Goal: Transaction & Acquisition: Purchase product/service

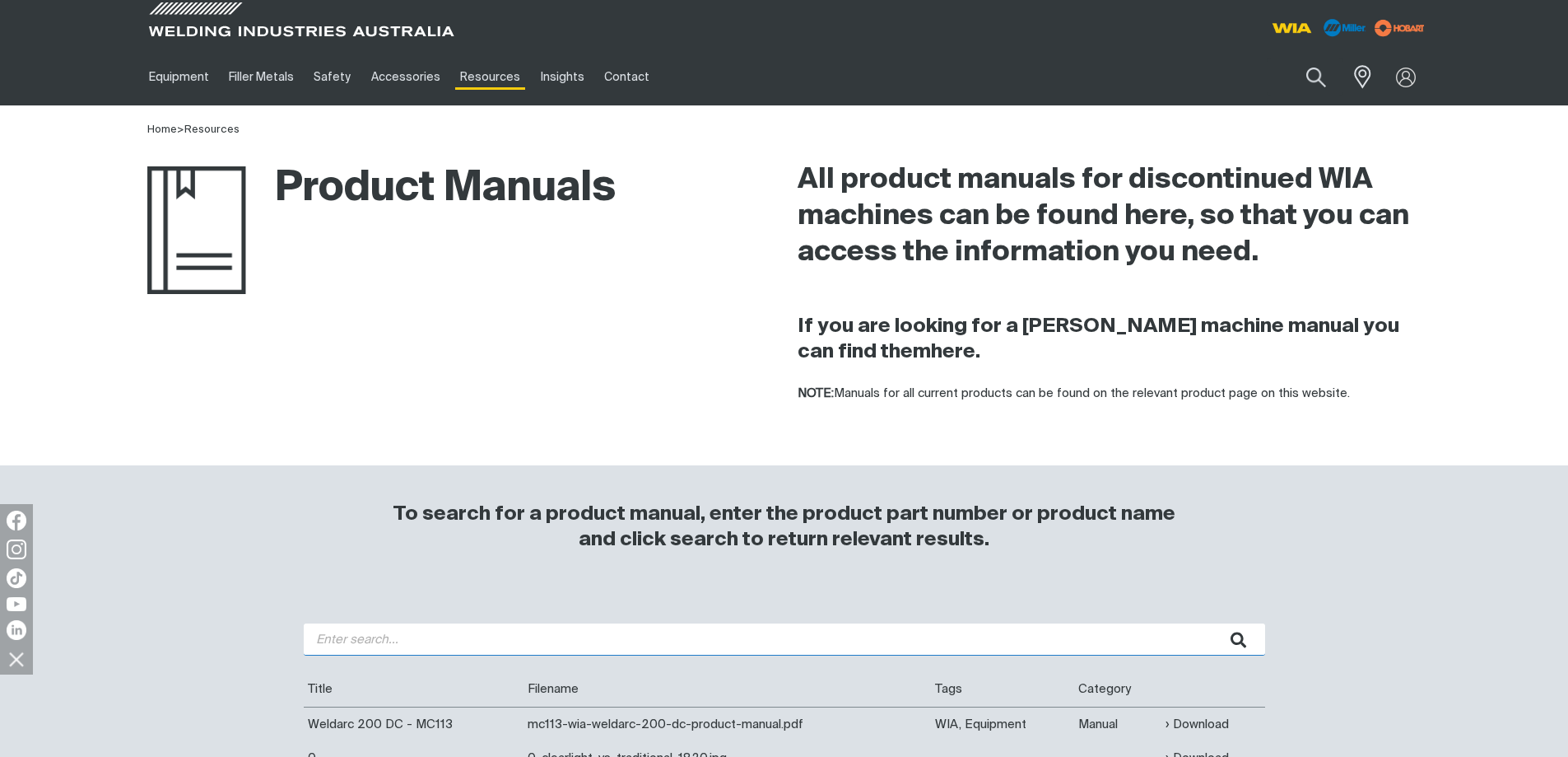
click at [394, 643] on input "search" at bounding box center [784, 639] width 962 height 32
click at [1214, 623] on button "submit" at bounding box center [1240, 639] width 52 height 32
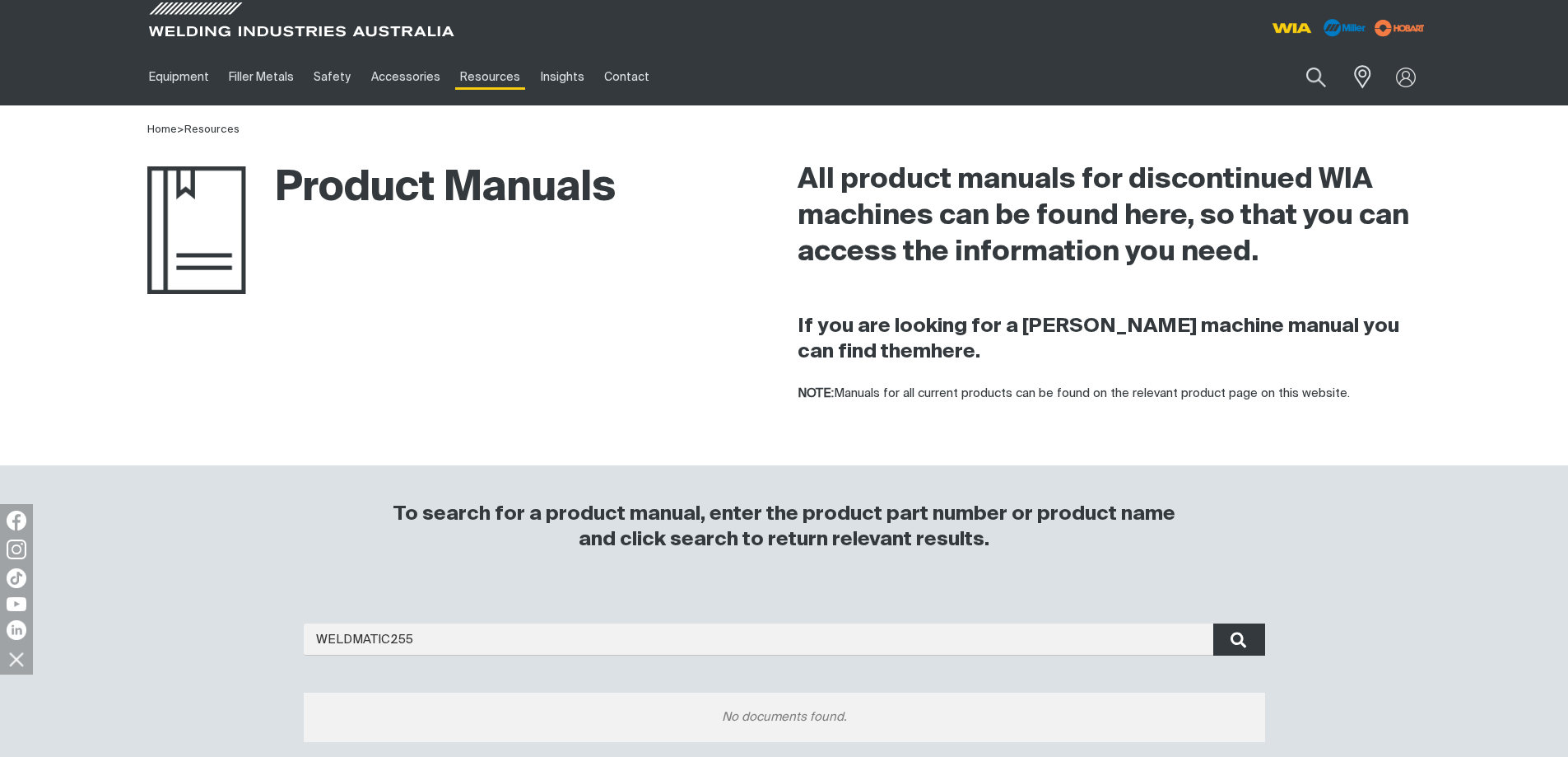
click at [1246, 644] on icon "submit" at bounding box center [1239, 640] width 17 height 22
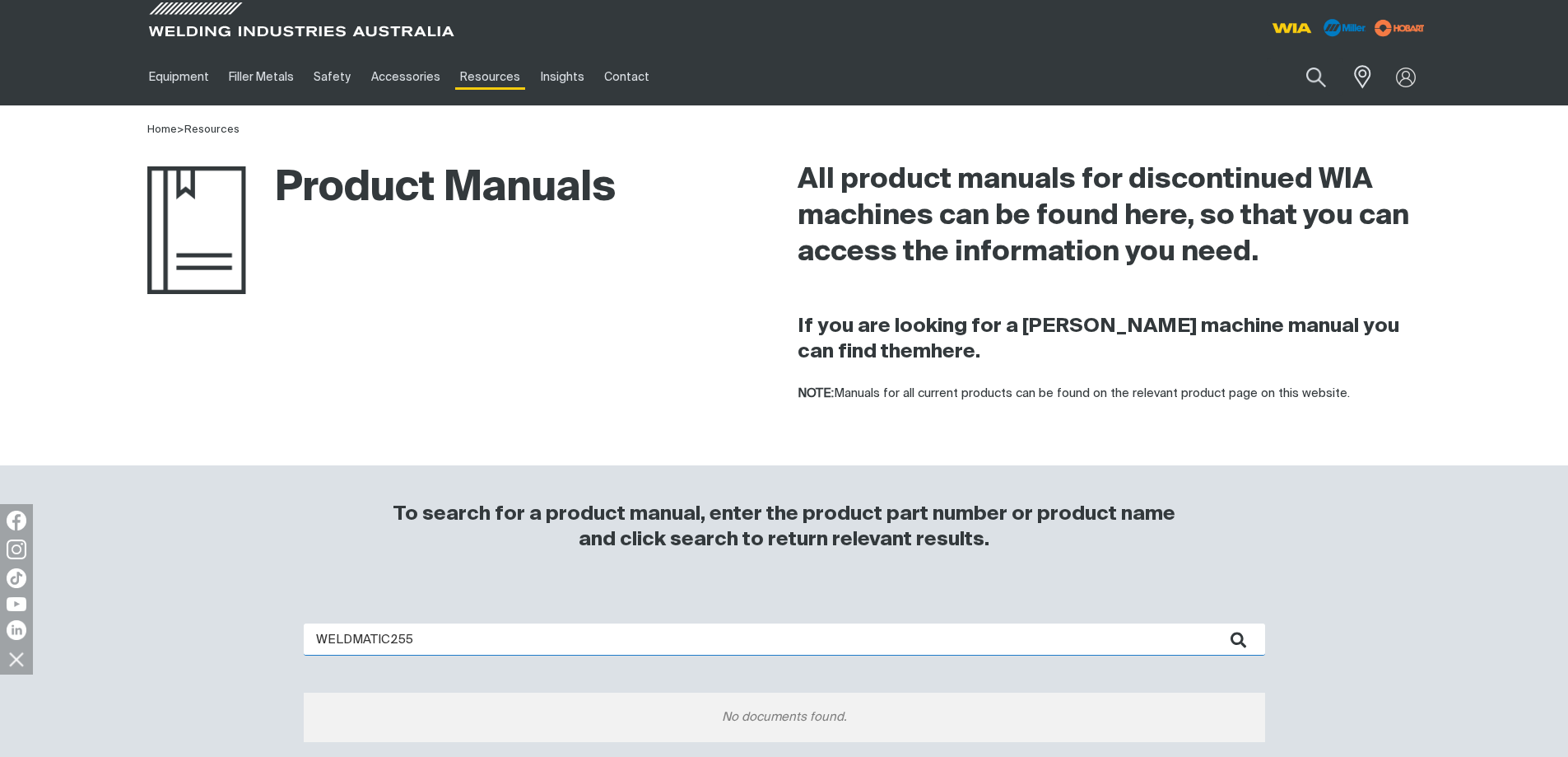
drag, startPoint x: 388, startPoint y: 642, endPoint x: 395, endPoint y: 658, distance: 17.5
click at [390, 645] on input "WELDMATIC255" at bounding box center [784, 639] width 962 height 32
type input "WIA 255"
click at [1214, 623] on button "submit" at bounding box center [1240, 639] width 52 height 32
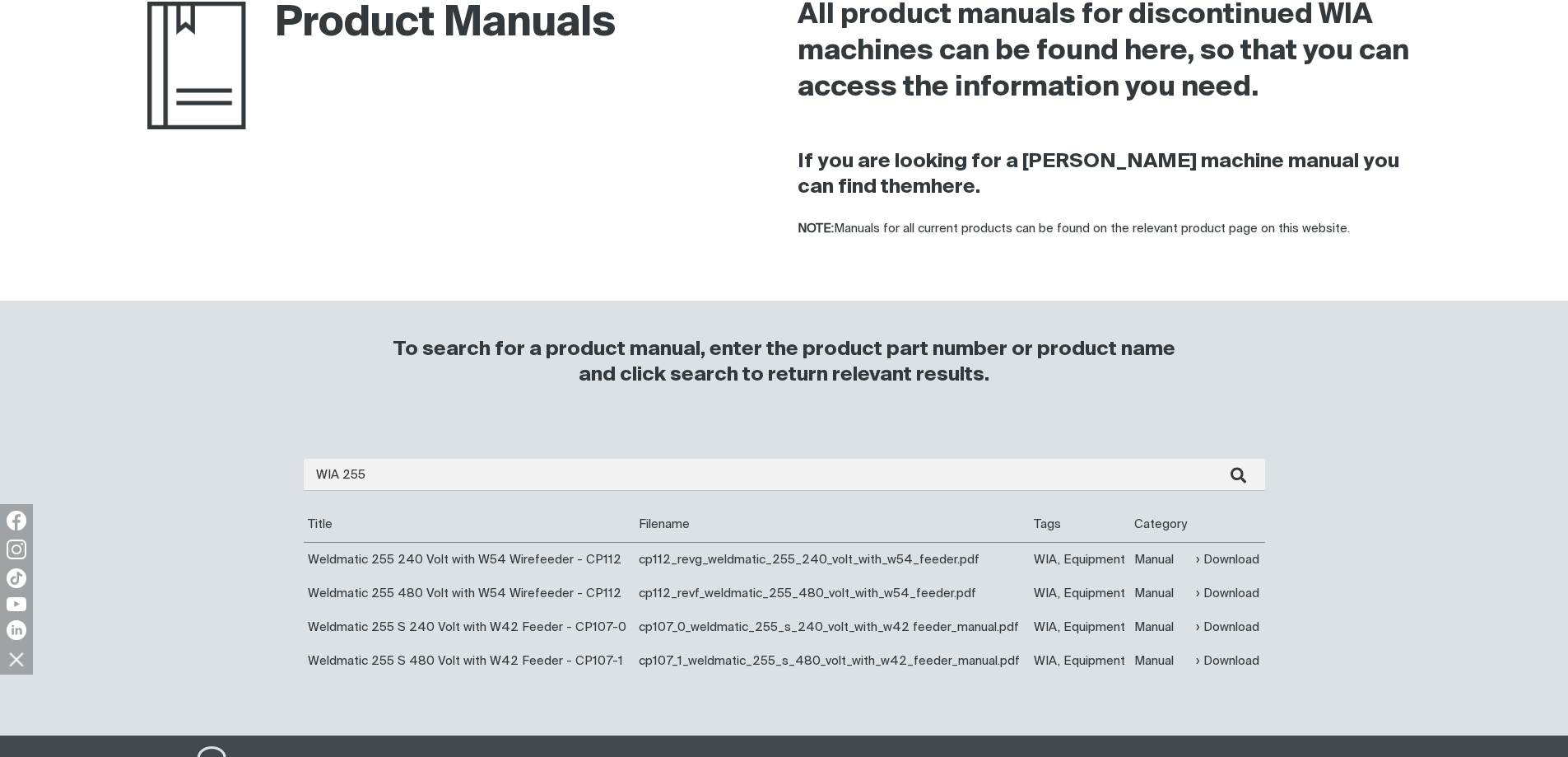
scroll to position [247, 0]
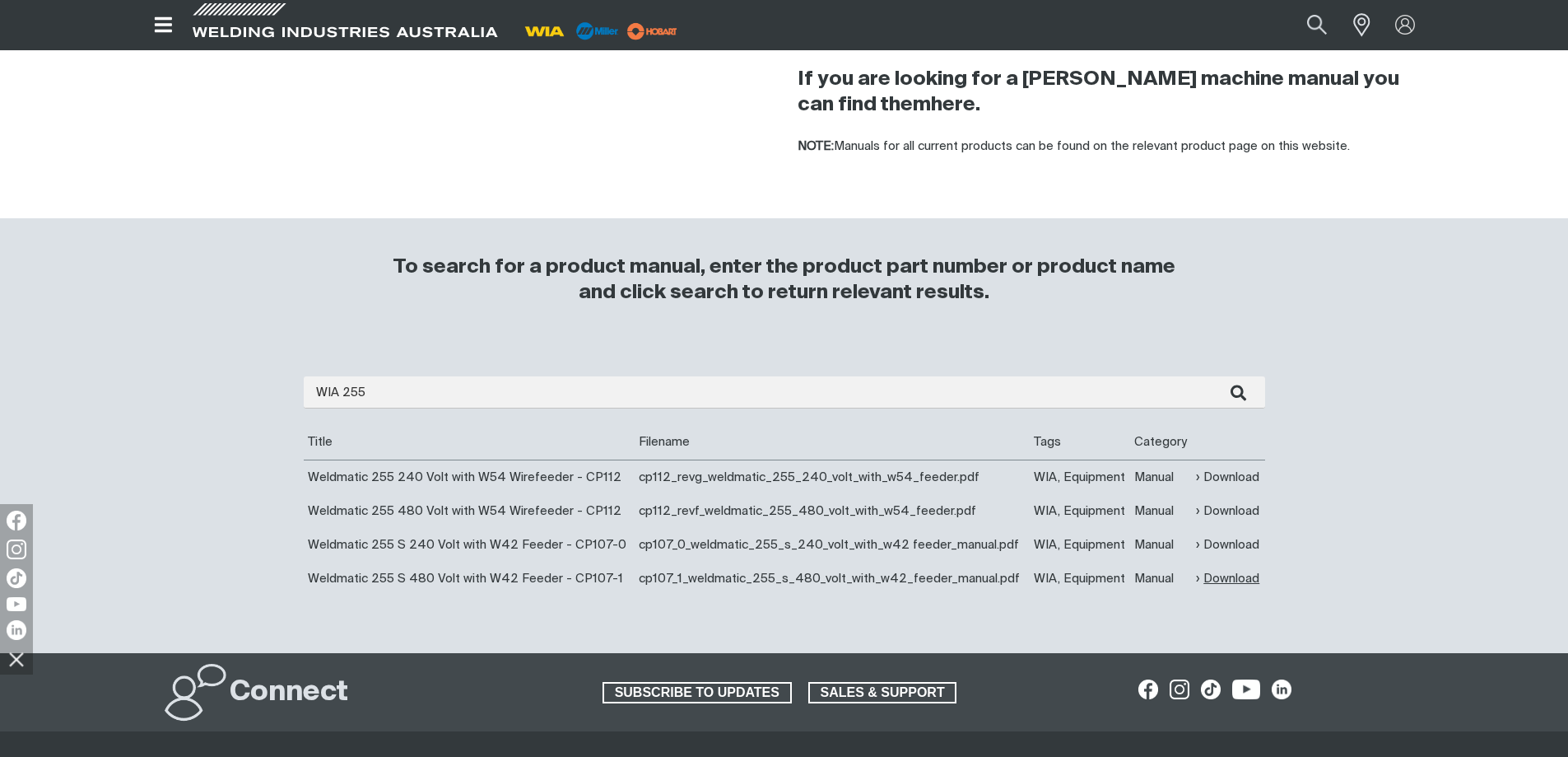
click at [1234, 575] on link "Download" at bounding box center [1228, 578] width 63 height 19
click at [1236, 510] on link "Download" at bounding box center [1228, 511] width 63 height 19
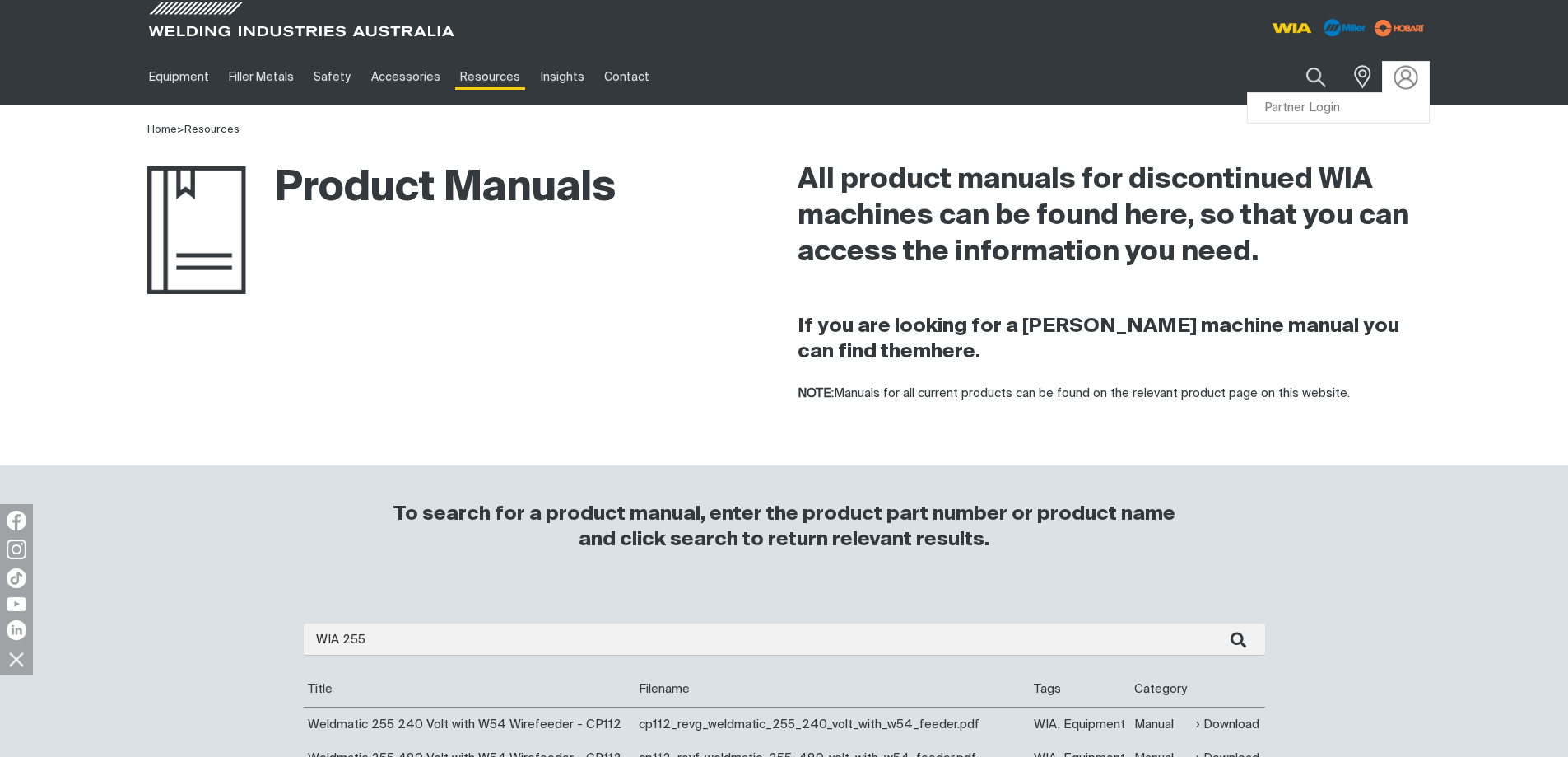
click at [1403, 75] on img at bounding box center [1405, 77] width 24 height 24
click at [1305, 114] on link "Partner Login" at bounding box center [1338, 108] width 181 height 30
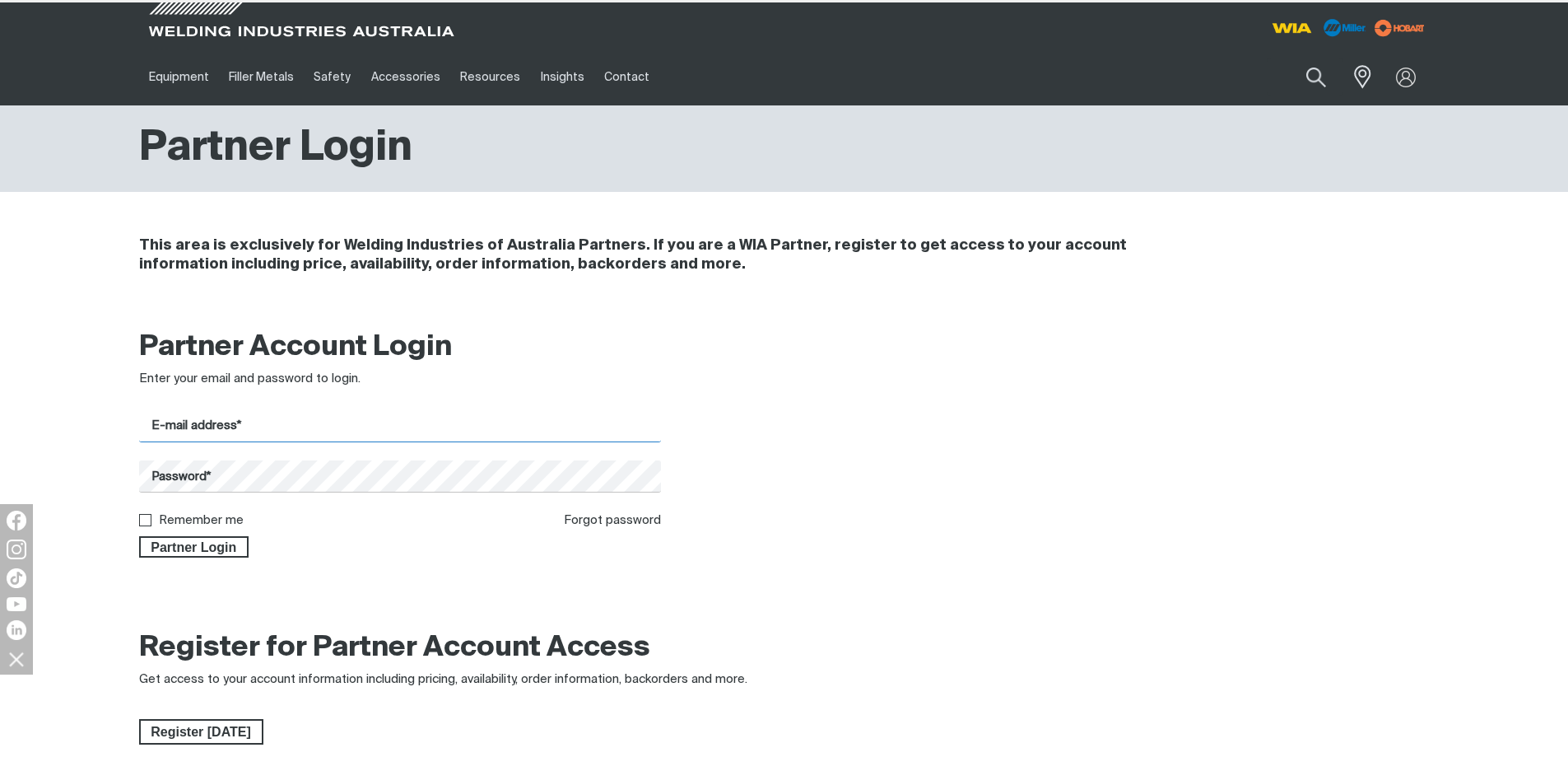
type input "[EMAIL_ADDRESS][DOMAIN_NAME]"
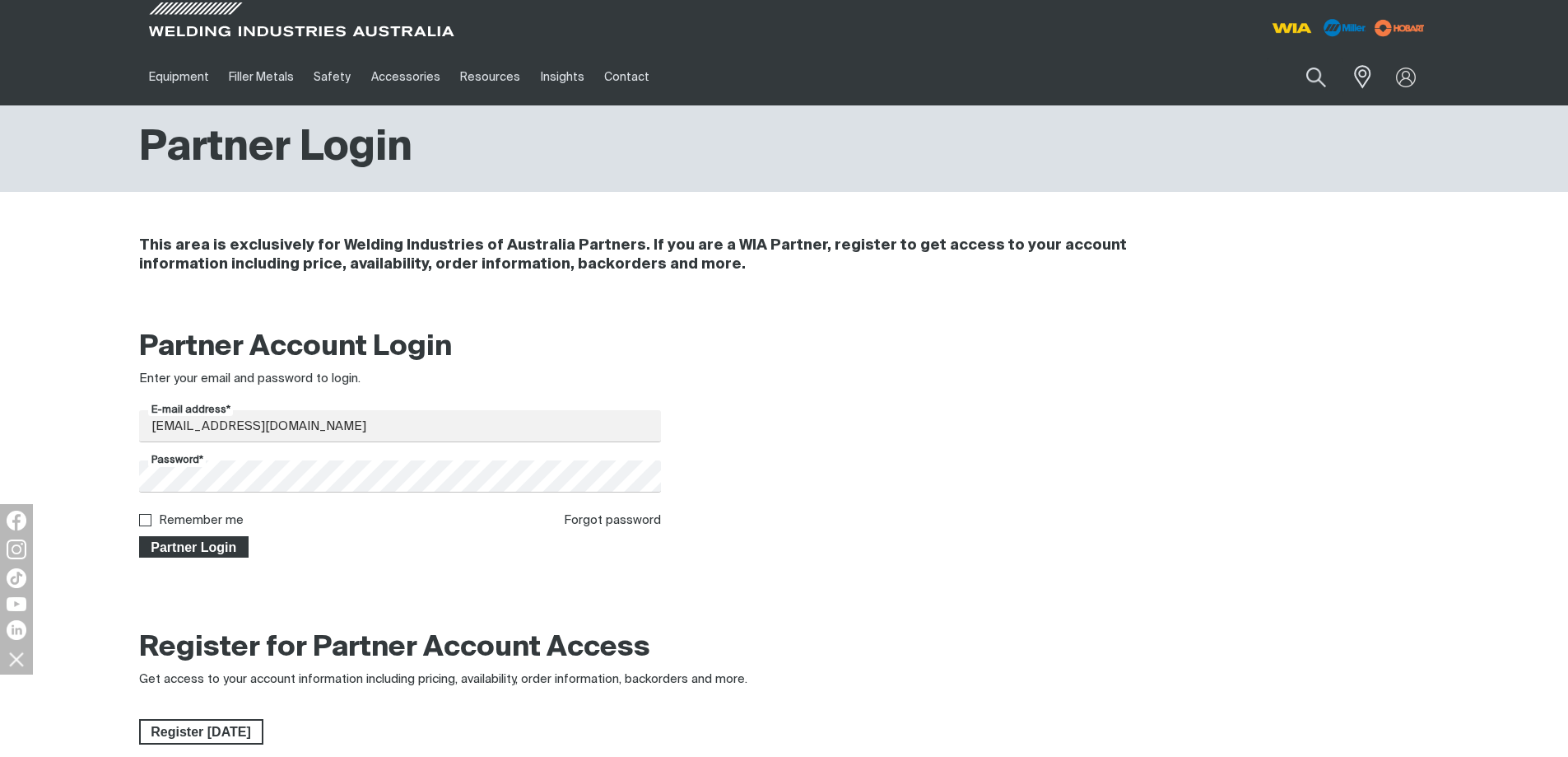
click at [173, 545] on span "Partner Login" at bounding box center [195, 547] width 107 height 22
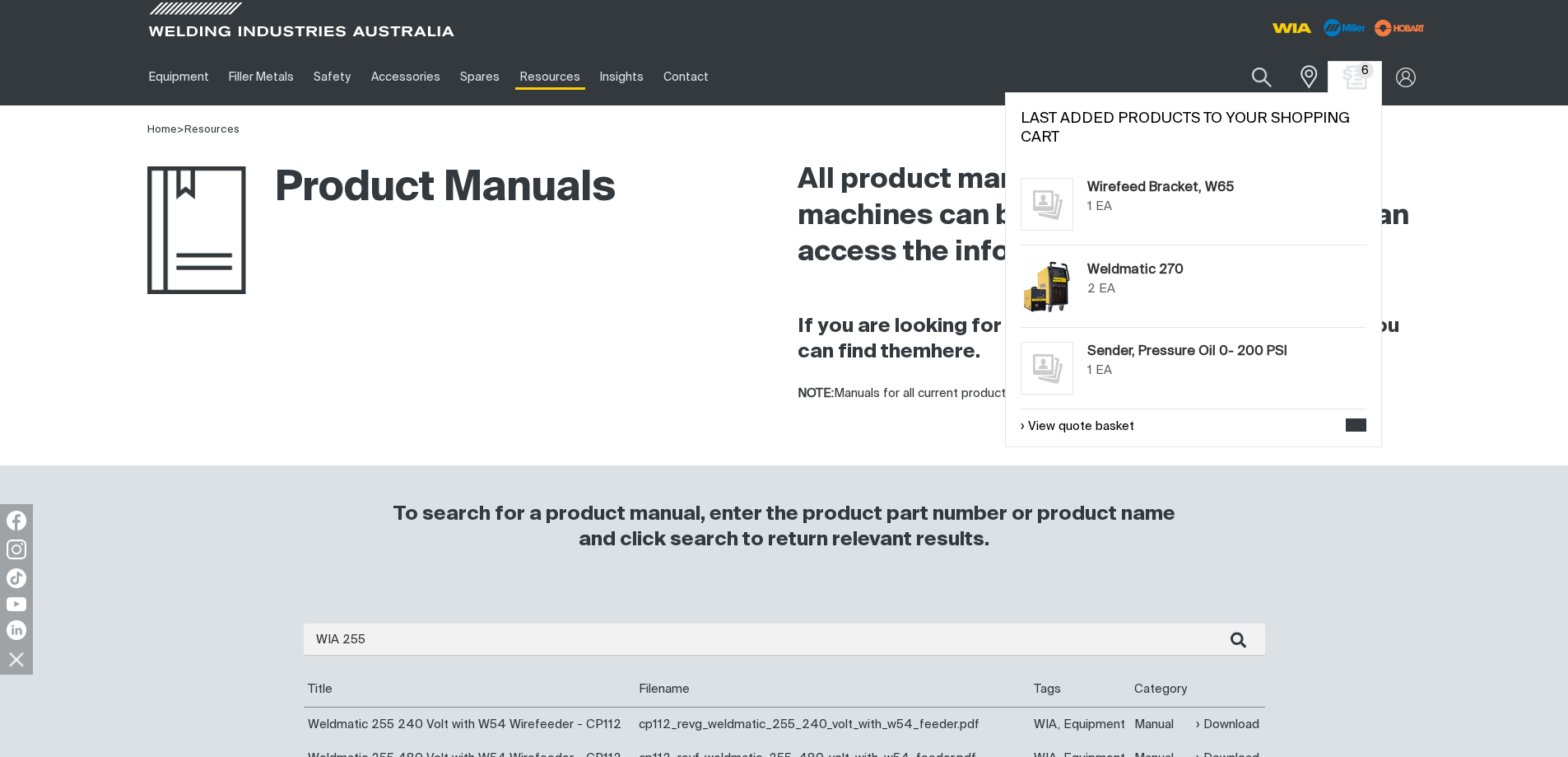
click at [1349, 74] on img "Shopping cart (6 product(s))" at bounding box center [1354, 77] width 24 height 24
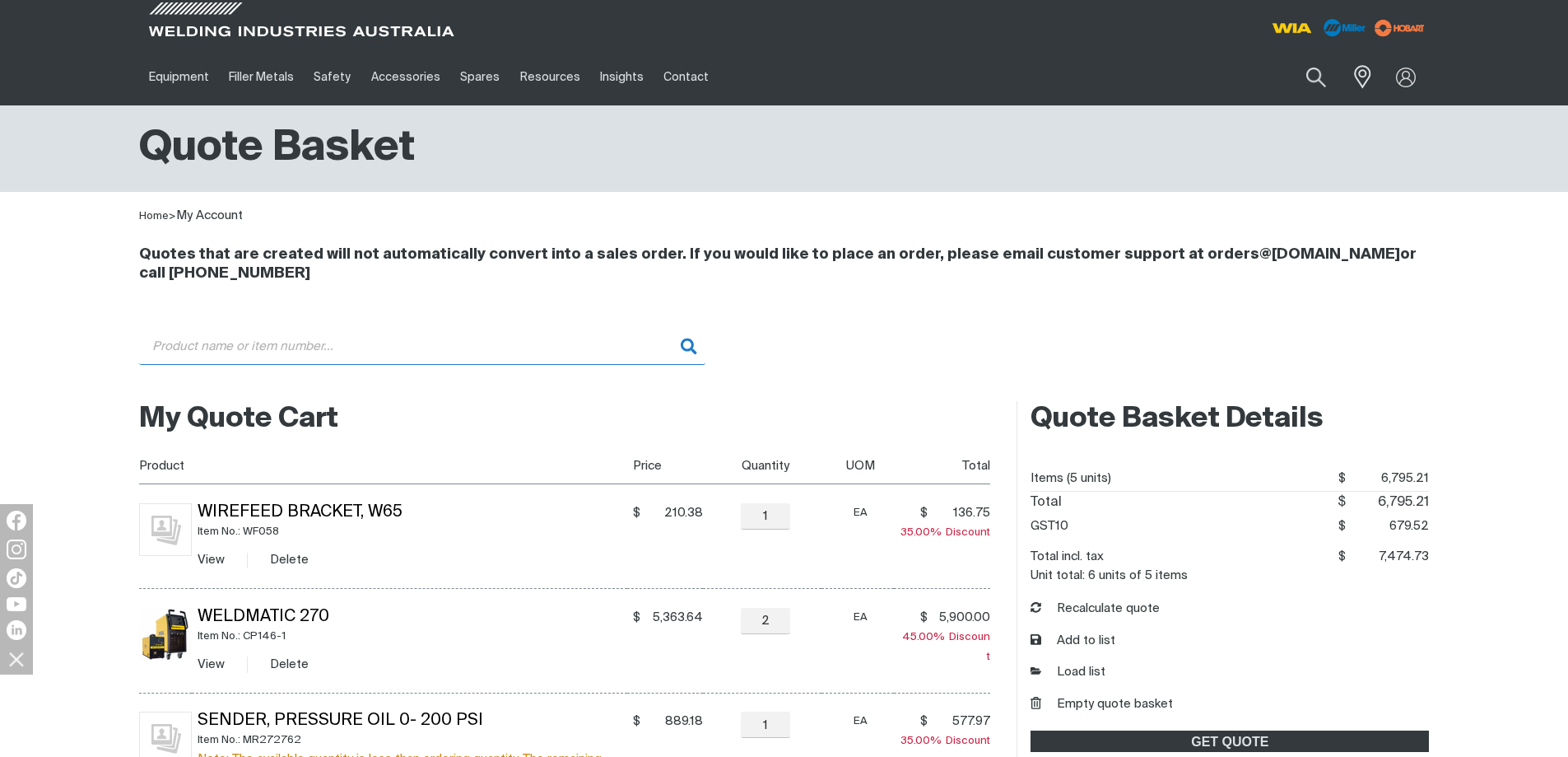
click at [246, 349] on input "Search" at bounding box center [423, 346] width 566 height 37
click at [678, 340] on input "TFM011" at bounding box center [423, 346] width 566 height 37
click at [696, 343] on input "TFM011" at bounding box center [423, 346] width 566 height 37
drag, startPoint x: 685, startPoint y: 346, endPoint x: 712, endPoint y: 371, distance: 36.8
click at [687, 348] on input "TFM011" at bounding box center [423, 346] width 566 height 37
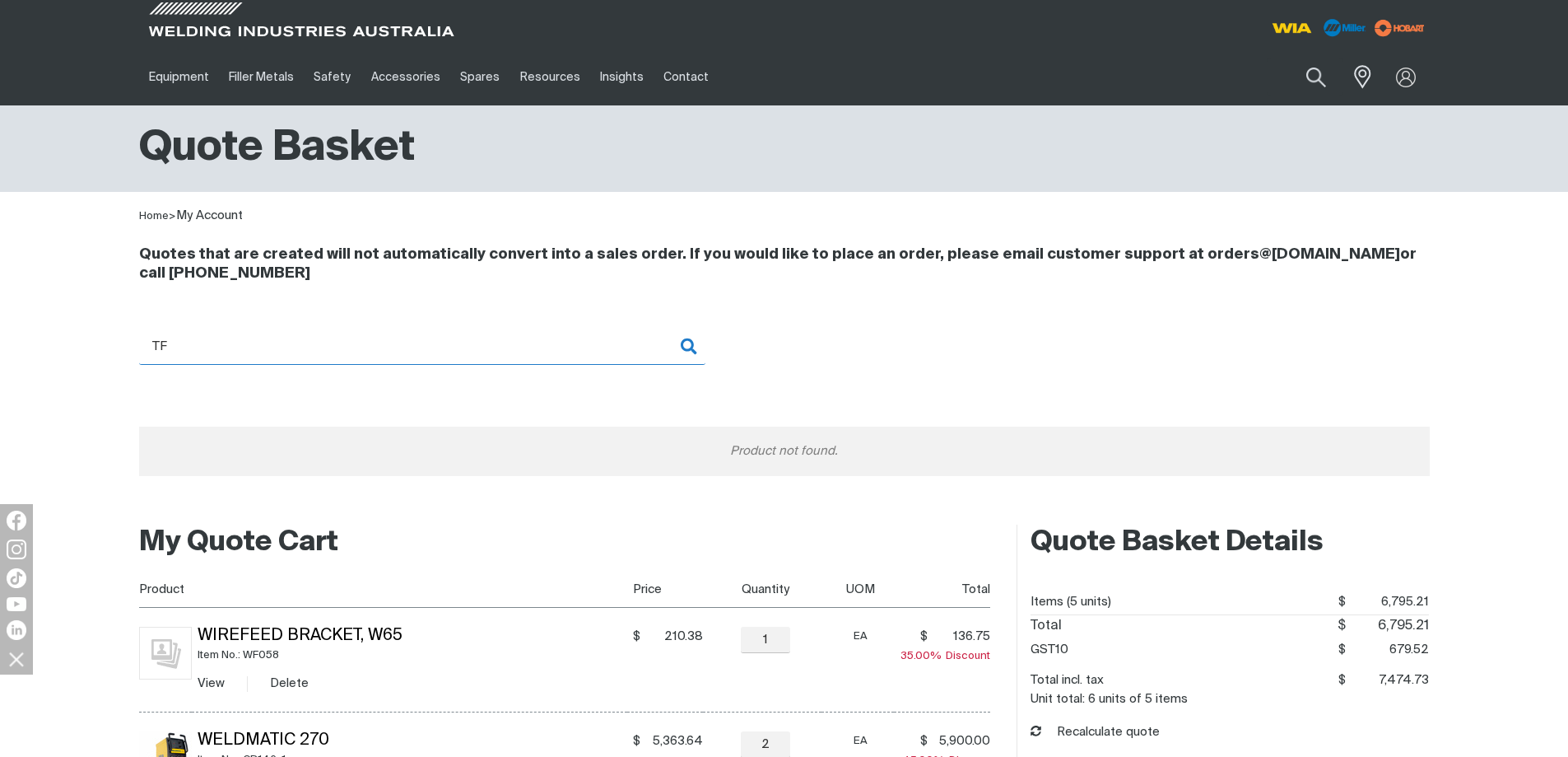
type input "T"
drag, startPoint x: 685, startPoint y: 350, endPoint x: 668, endPoint y: 394, distance: 47.2
click at [685, 351] on input "CP106-0/1" at bounding box center [423, 346] width 566 height 37
drag, startPoint x: 433, startPoint y: 347, endPoint x: 472, endPoint y: 338, distance: 40.0
click at [436, 347] on input "CP106-0/1" at bounding box center [423, 346] width 566 height 37
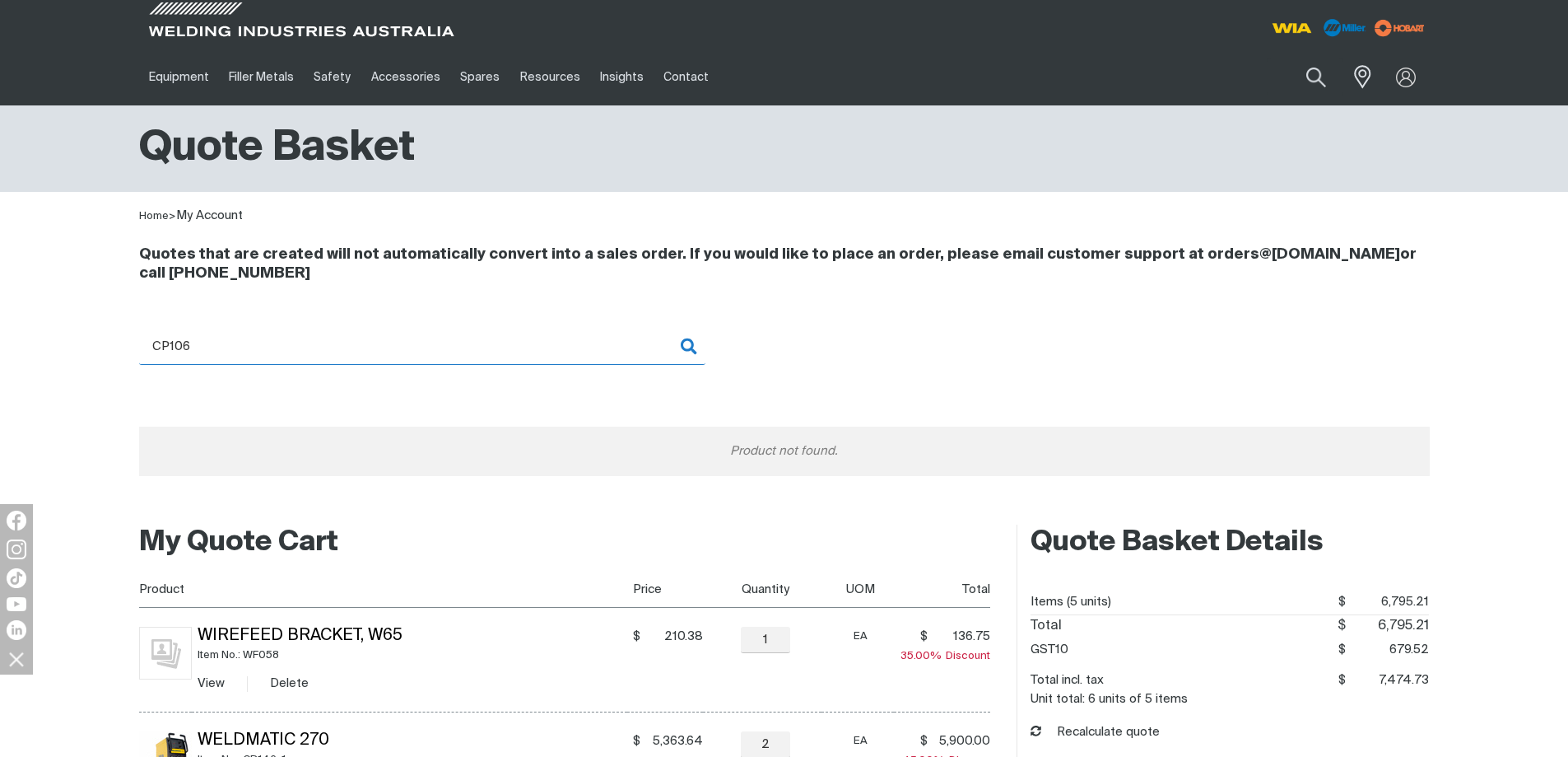
type input "CP106"
